Goal: Transaction & Acquisition: Purchase product/service

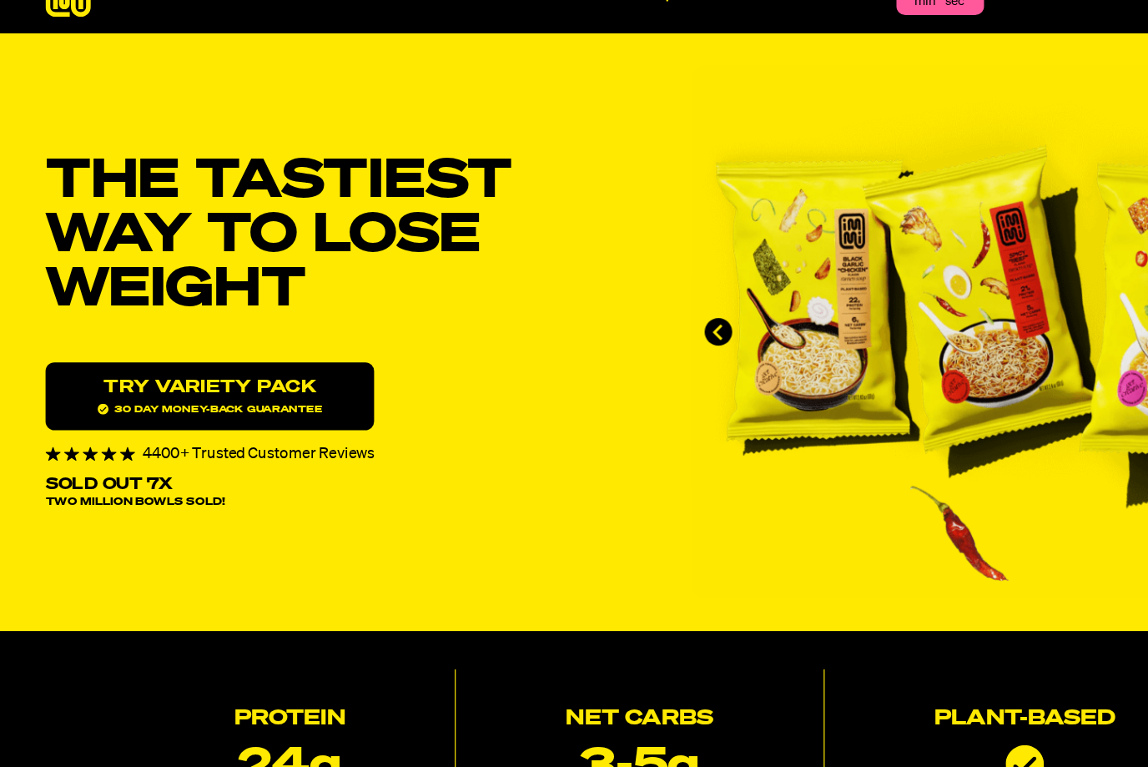
click at [261, 385] on span "30 day money-back guarantee" at bounding box center [179, 389] width 190 height 9
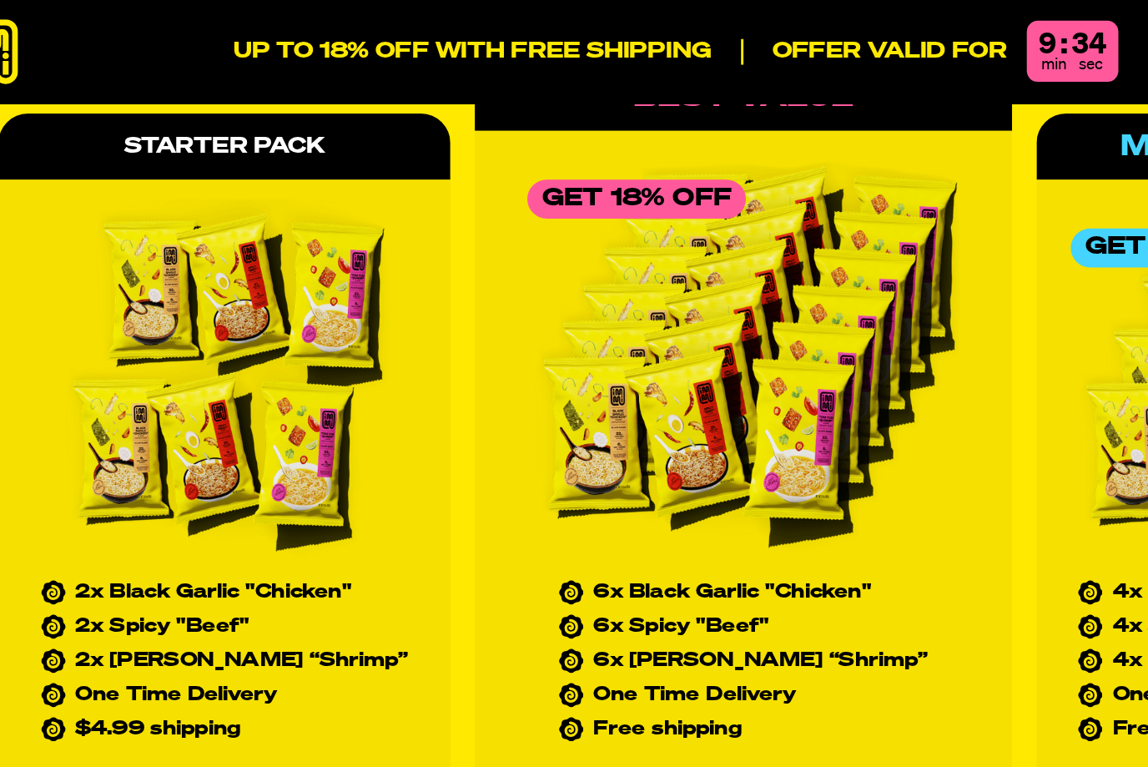
scroll to position [7594, 0]
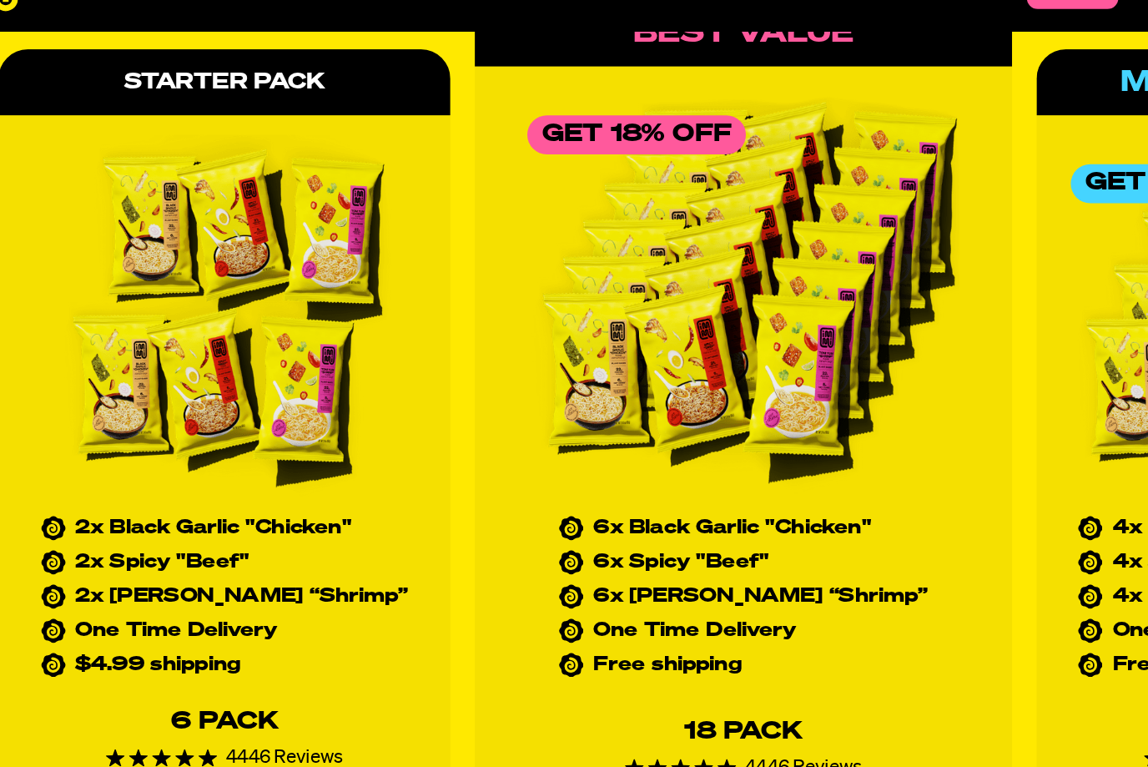
click at [210, 404] on ul "2x Black Garlic "Chicken" 2x Spicy "Beef" 2x [PERSON_NAME] “Shrimp” One Time De…" at bounding box center [219, 457] width 251 height 107
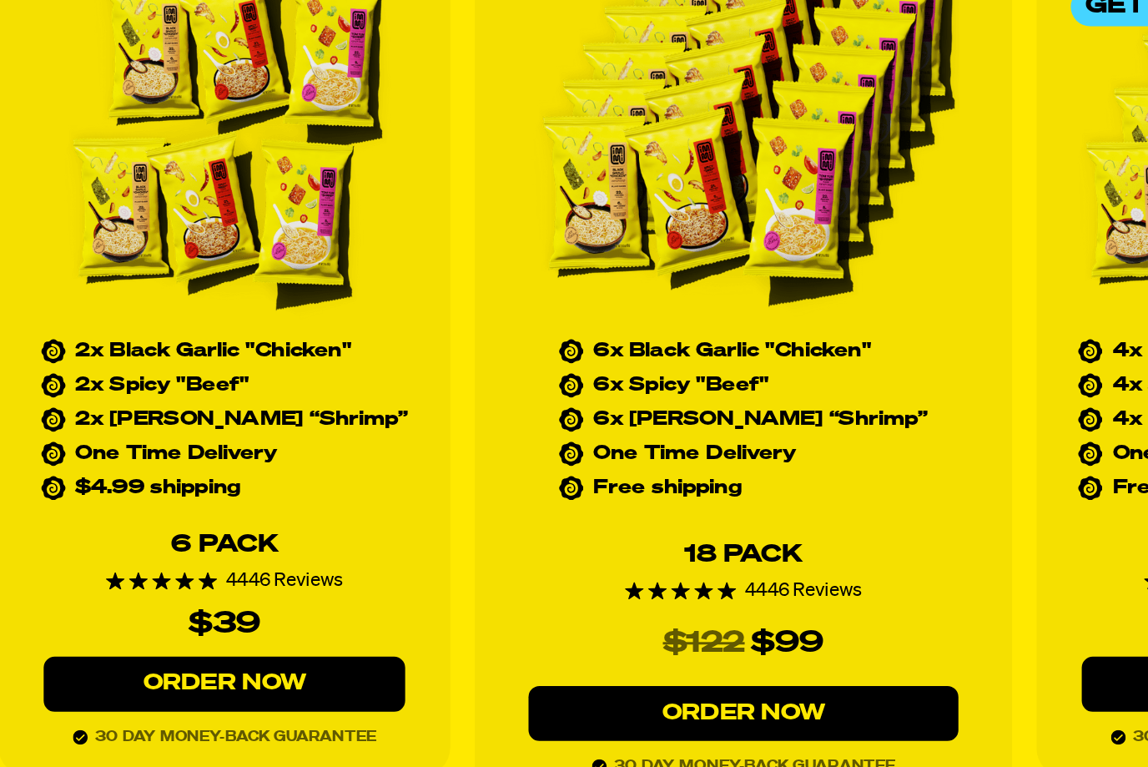
click at [200, 619] on link "Order Now" at bounding box center [219, 638] width 247 height 38
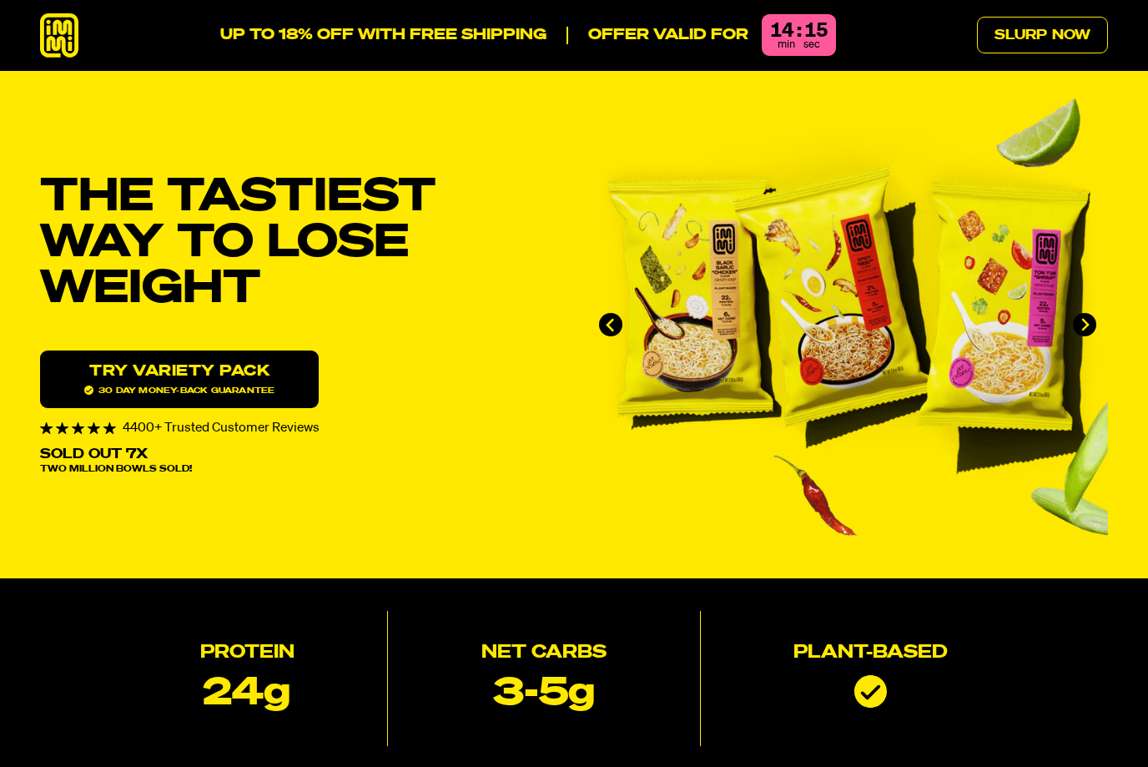
click at [1075, 41] on link "Slurp Now" at bounding box center [1042, 35] width 131 height 37
click at [1057, 49] on link "Slurp Now" at bounding box center [1042, 35] width 131 height 37
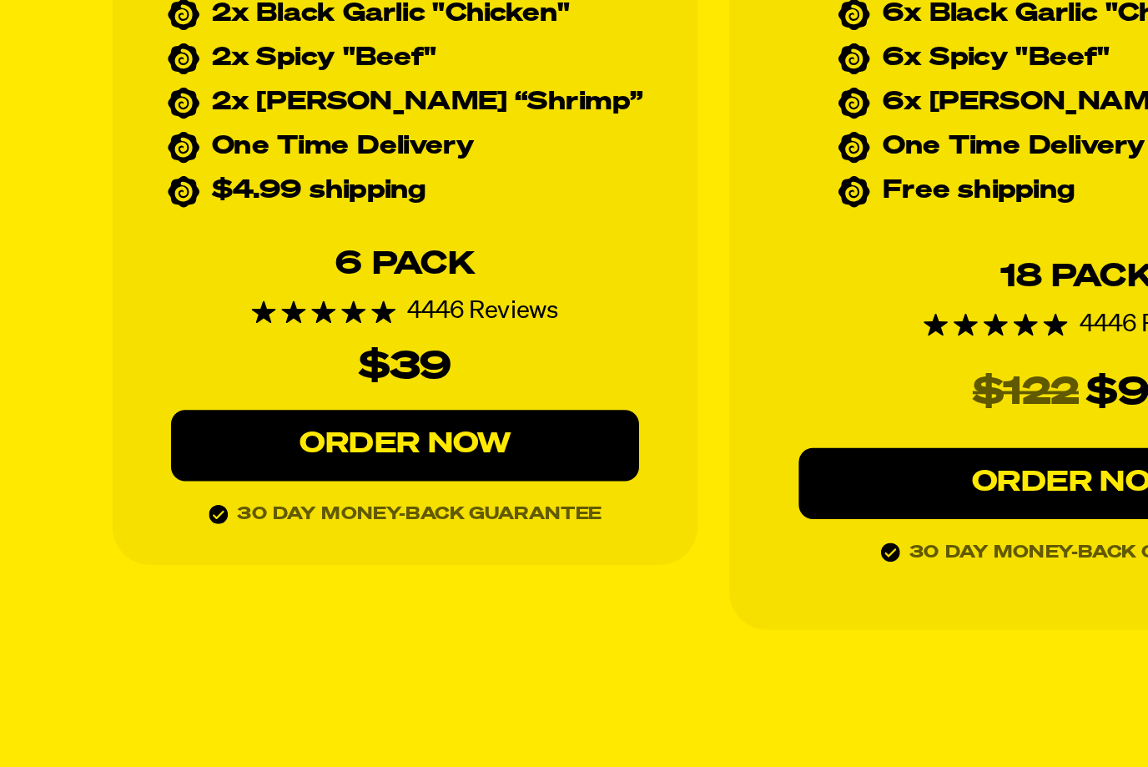
scroll to position [7666, 0]
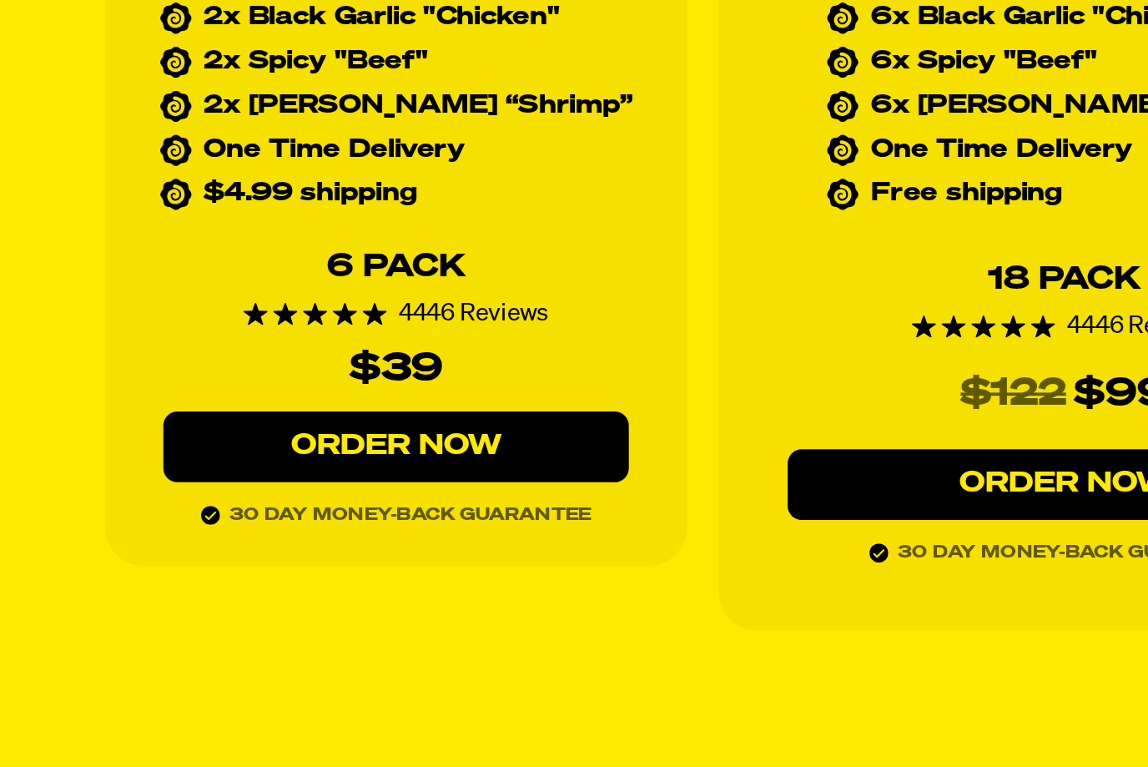
click at [264, 547] on link "Order Now" at bounding box center [219, 566] width 247 height 38
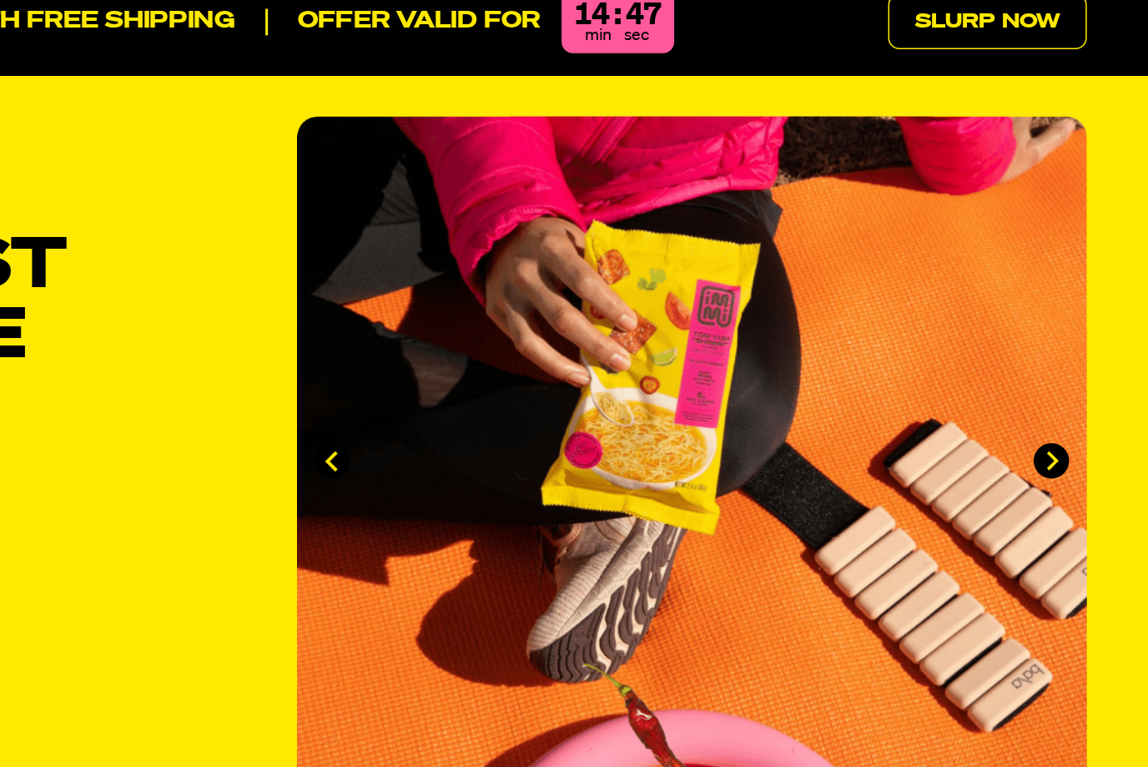
scroll to position [0, 1]
click at [1078, 318] on icon "Next slide" at bounding box center [1085, 325] width 14 height 14
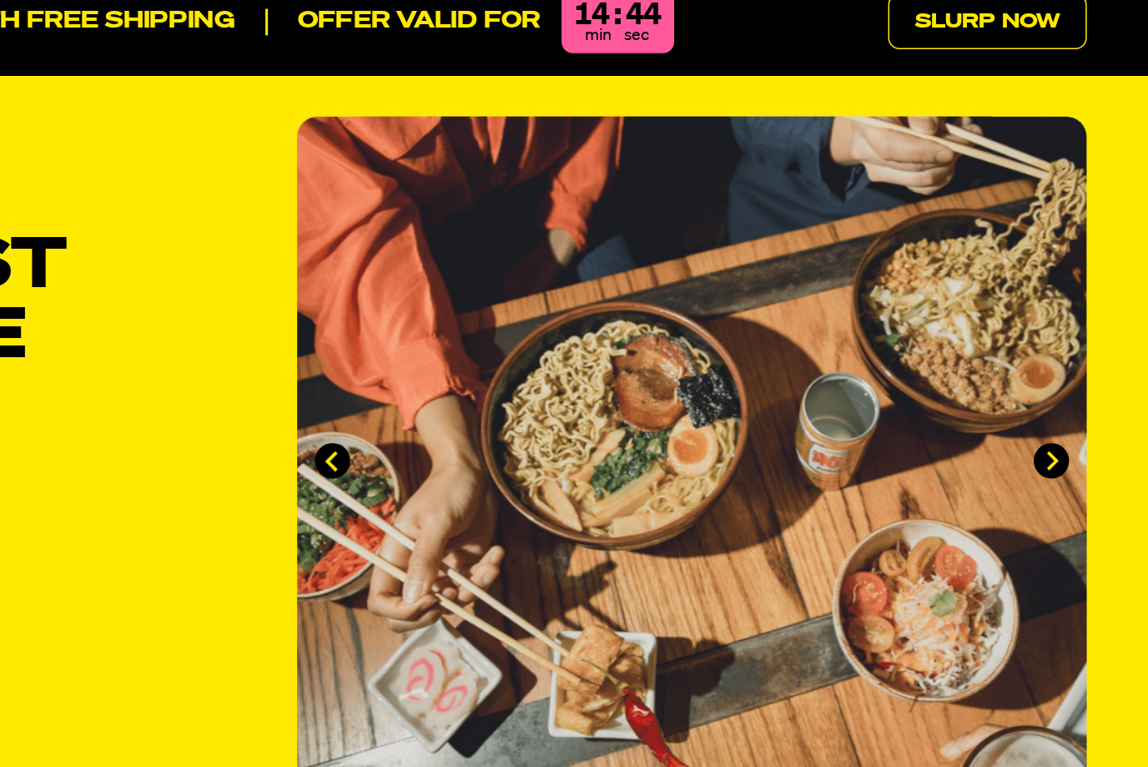
click at [699, 290] on img "3 of 4" at bounding box center [847, 325] width 521 height 454
click at [1073, 313] on button "Next slide" at bounding box center [1084, 324] width 23 height 23
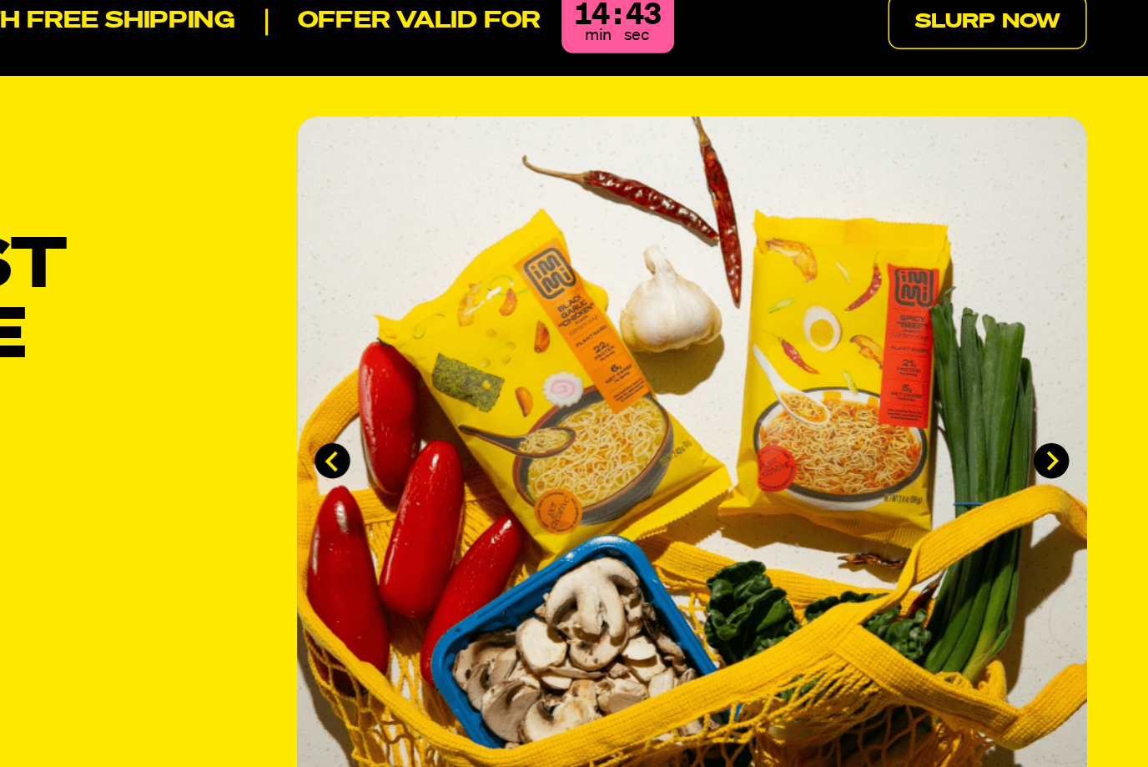
click at [1073, 313] on button "Go to first slide" at bounding box center [1084, 324] width 23 height 23
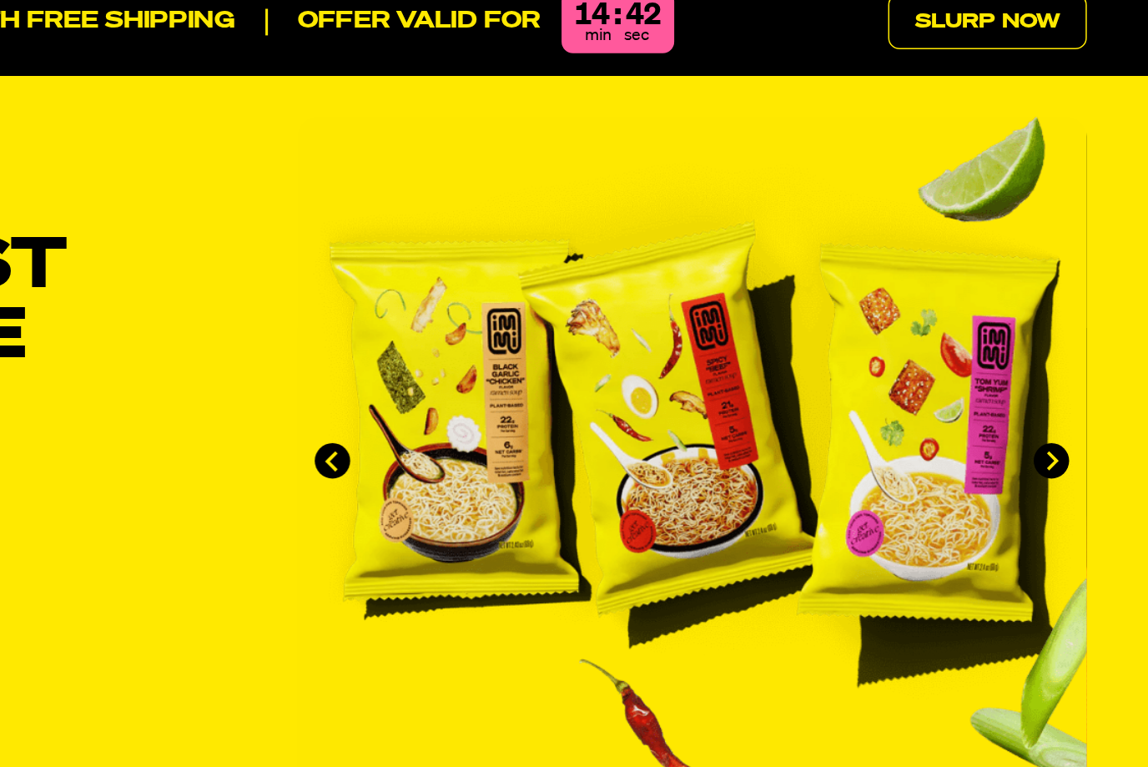
click at [1073, 313] on button "Next slide" at bounding box center [1084, 324] width 23 height 23
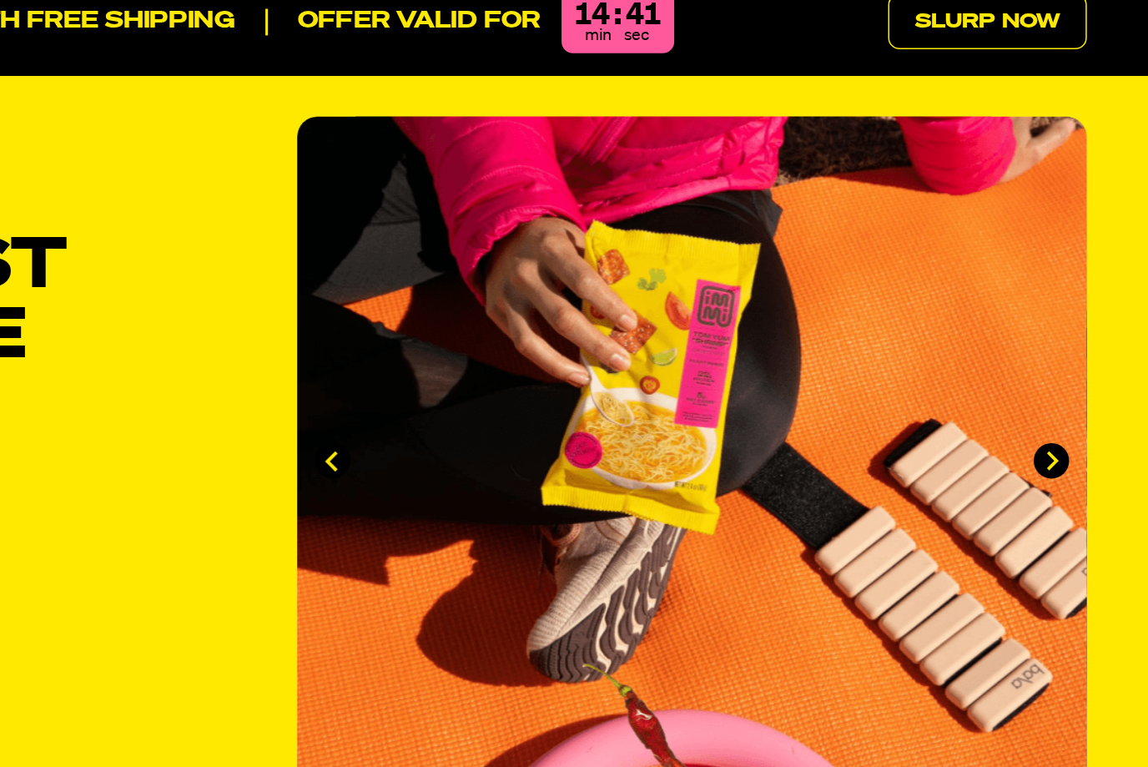
click at [637, 204] on img "2 of 4" at bounding box center [847, 325] width 521 height 454
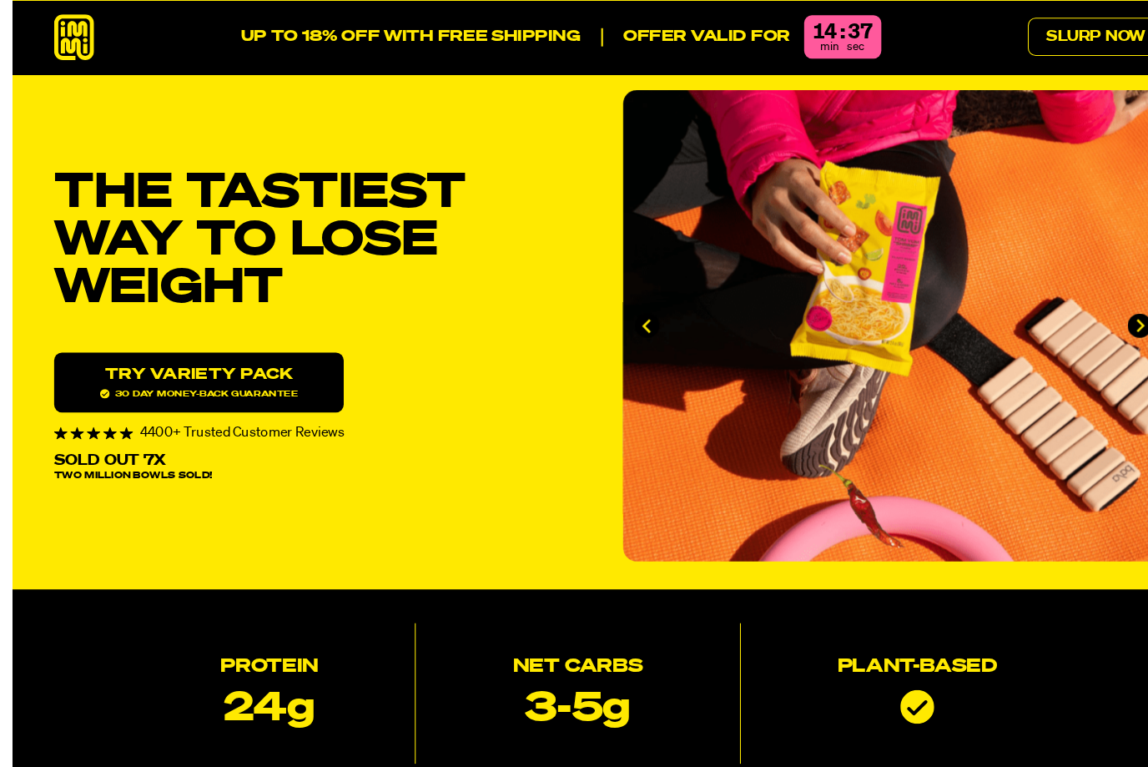
scroll to position [0, 0]
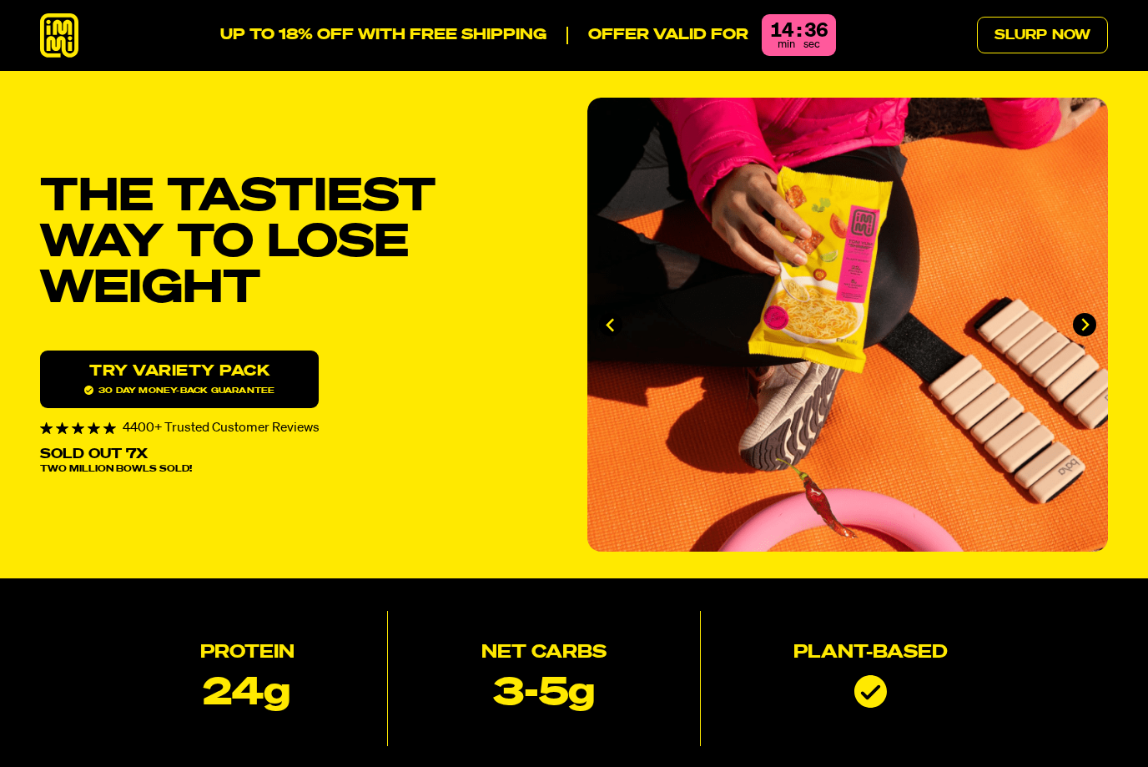
click at [72, 26] on icon at bounding box center [59, 35] width 38 height 44
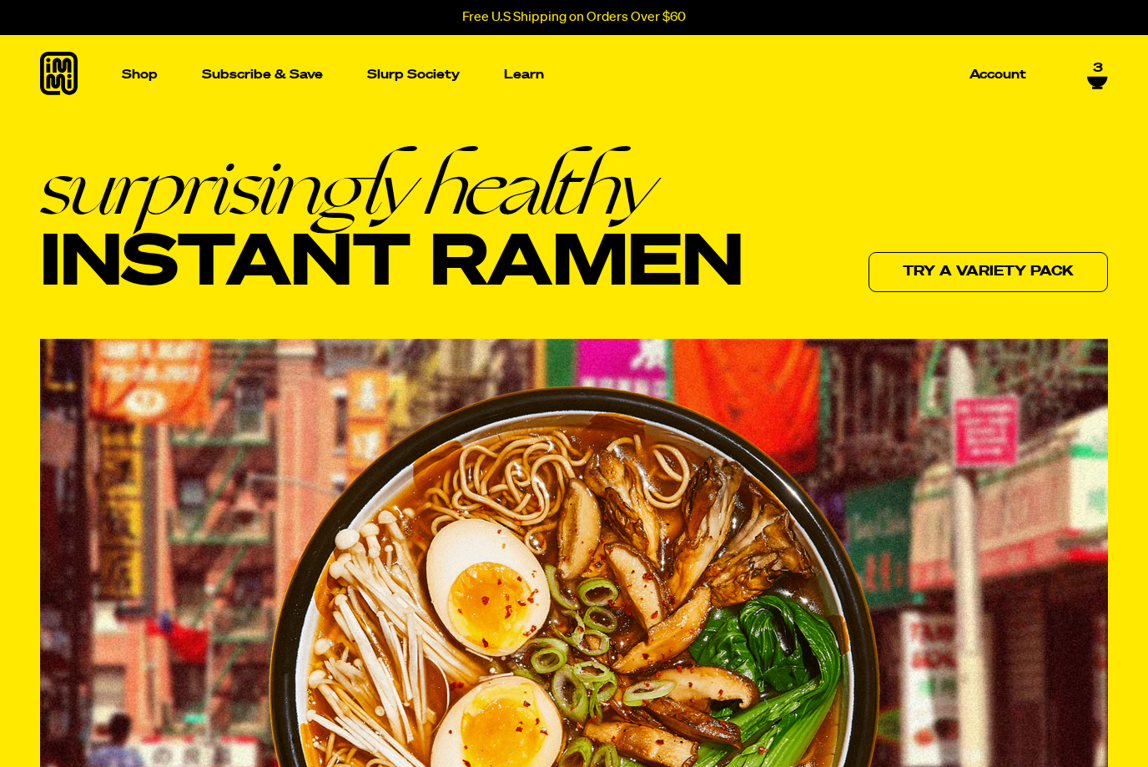
click at [1104, 68] on link "3" at bounding box center [1097, 75] width 21 height 28
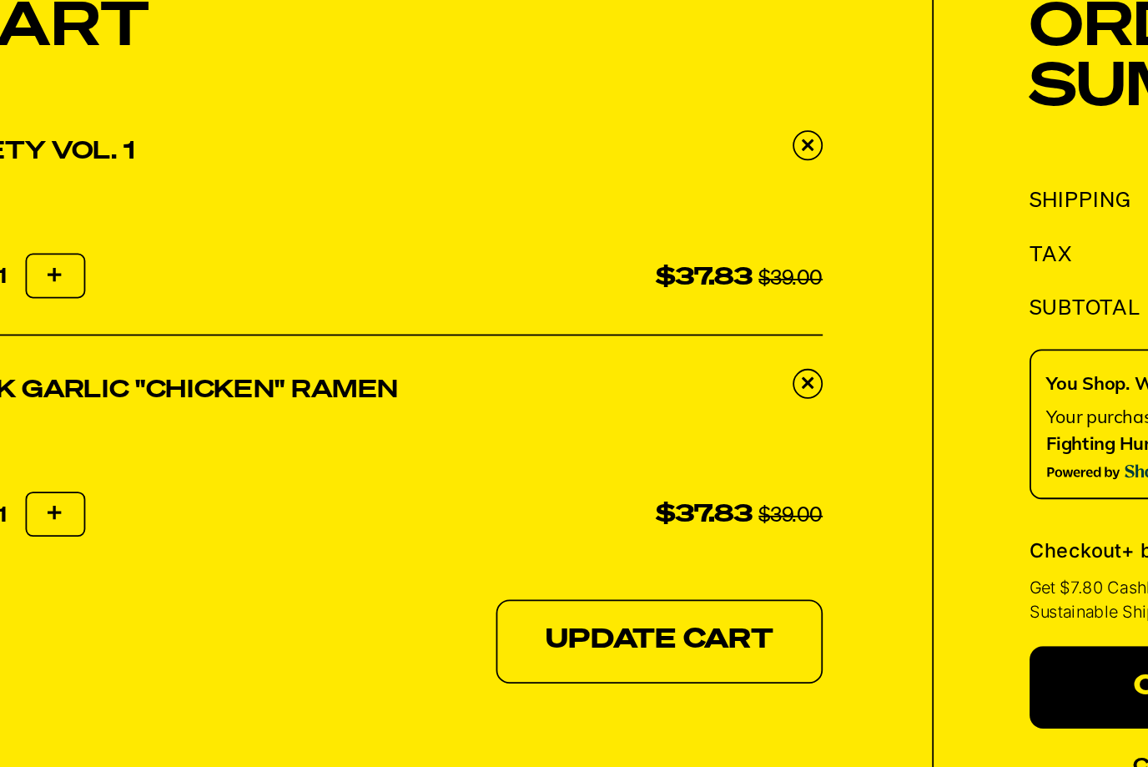
click at [630, 349] on link at bounding box center [638, 357] width 17 height 17
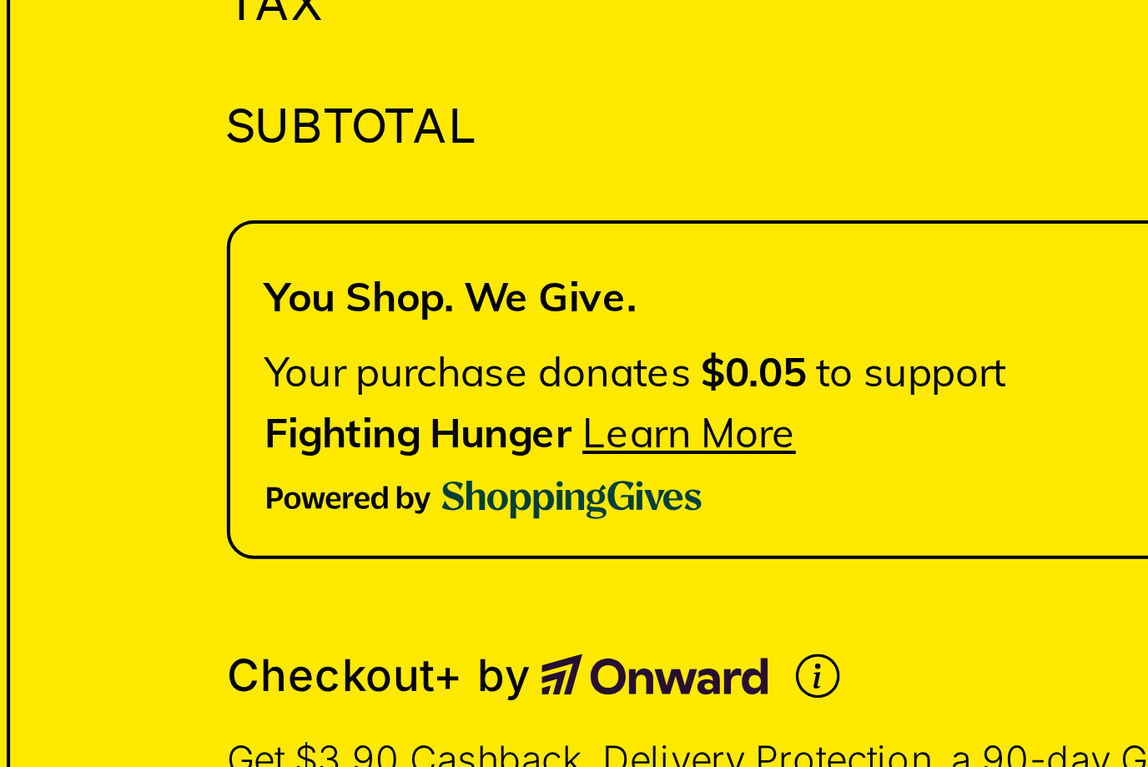
click at [762, 248] on div "Shipping TBD Tax TBD Subtotal $42.15 ? Your customers will not see this widget …" at bounding box center [908, 414] width 293 height 332
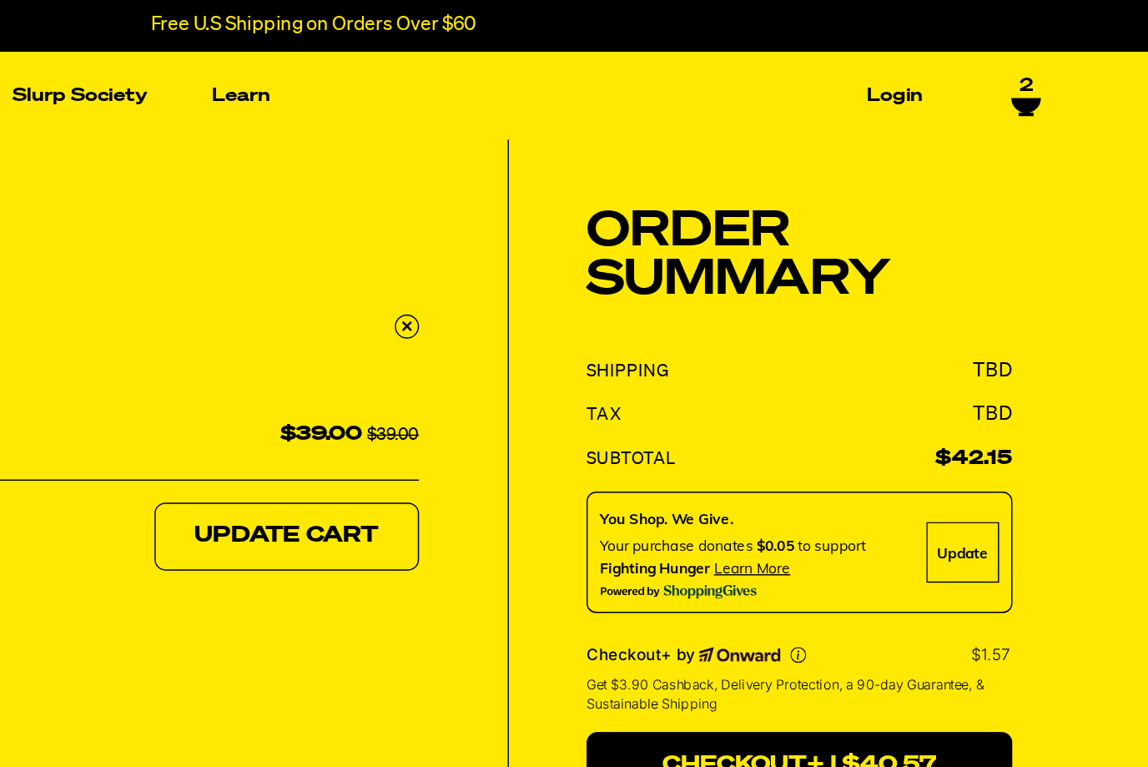
click at [1033, 75] on div "2" at bounding box center [1054, 66] width 42 height 28
click at [1059, 63] on span "2" at bounding box center [1063, 59] width 9 height 15
